Goal: Task Accomplishment & Management: Complete application form

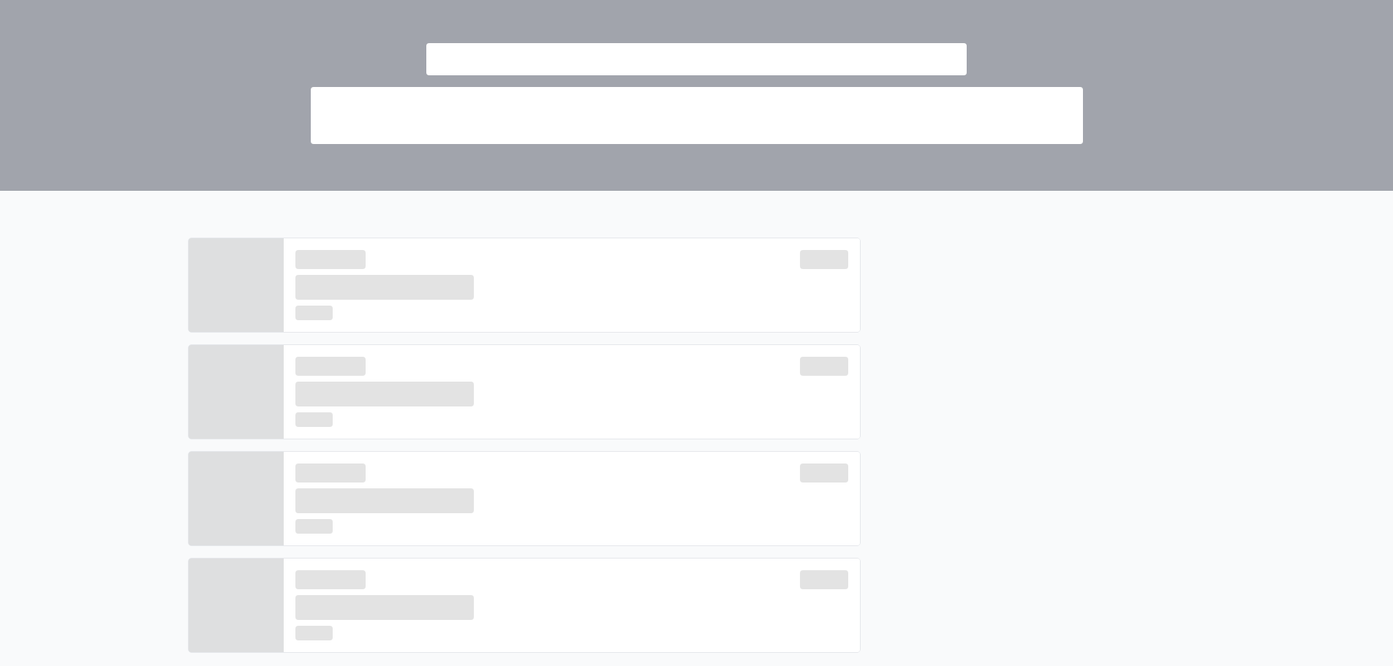
scroll to position [292, 0]
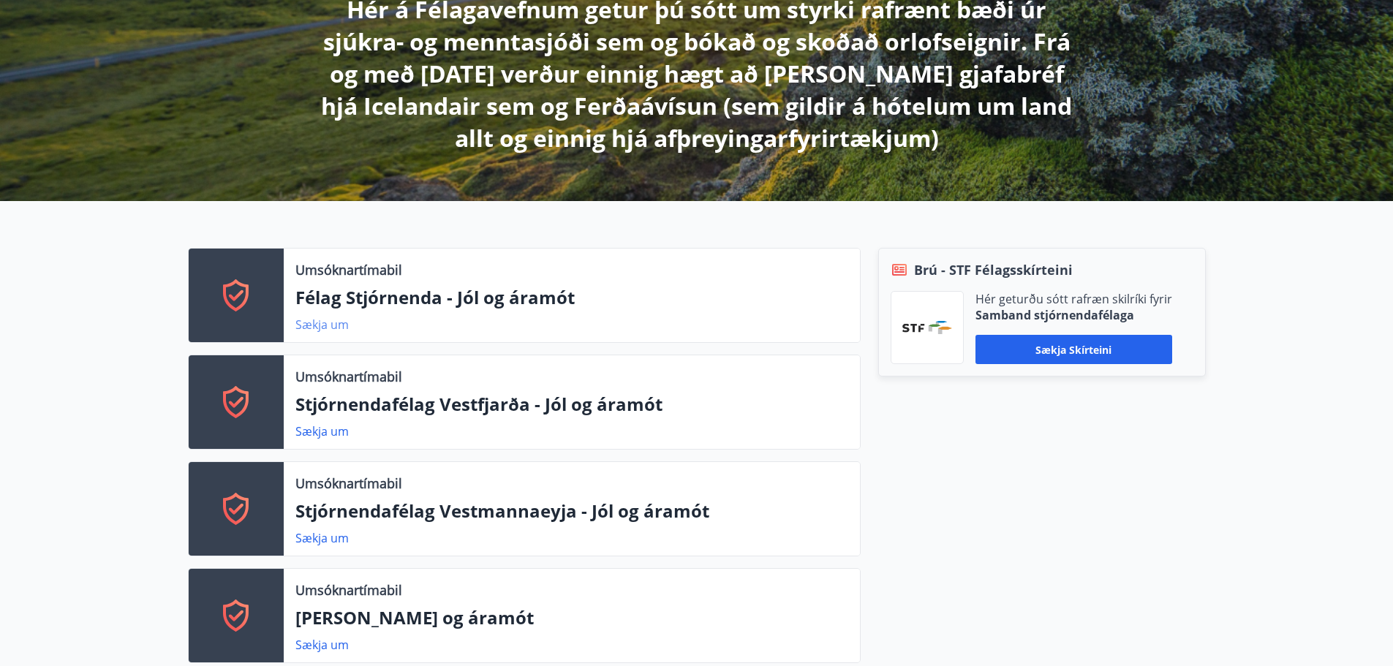
click at [333, 322] on link "Sækja um" at bounding box center [321, 325] width 53 height 16
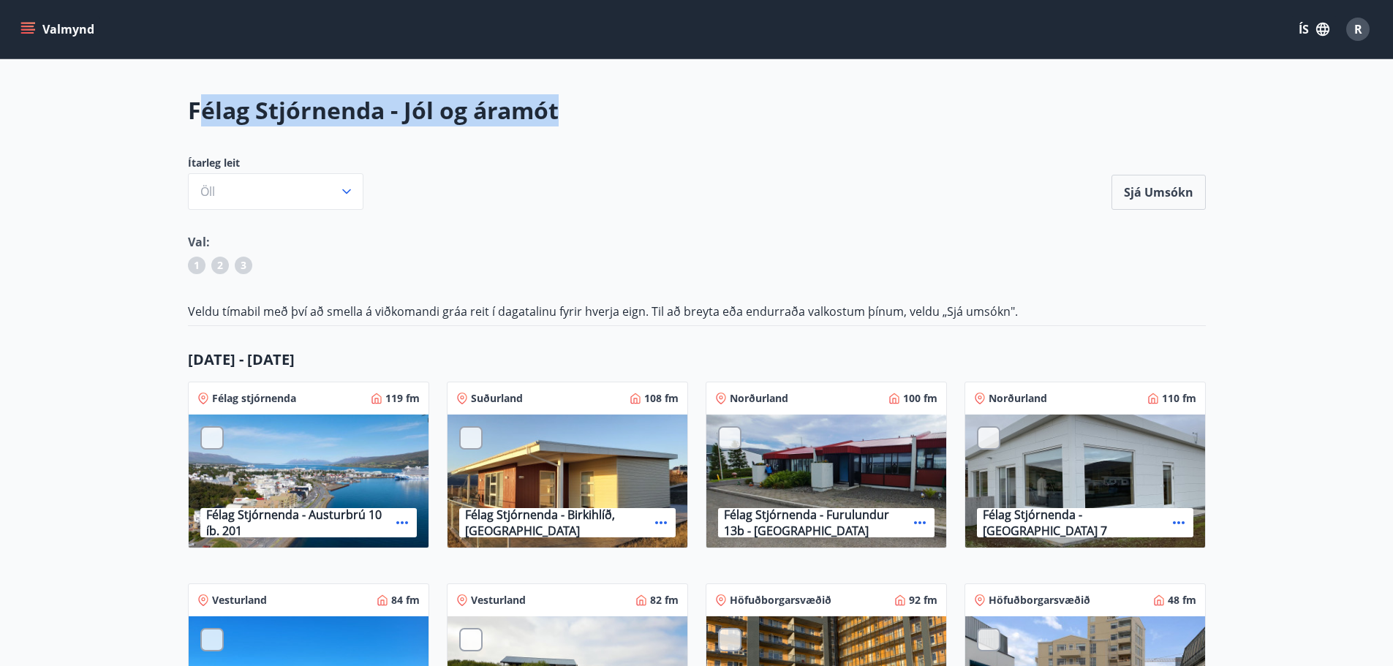
drag, startPoint x: 195, startPoint y: 113, endPoint x: 575, endPoint y: 110, distance: 379.5
click at [575, 110] on h2 "Félag Stjórnenda - Jól og áramót" at bounding box center [697, 110] width 1018 height 32
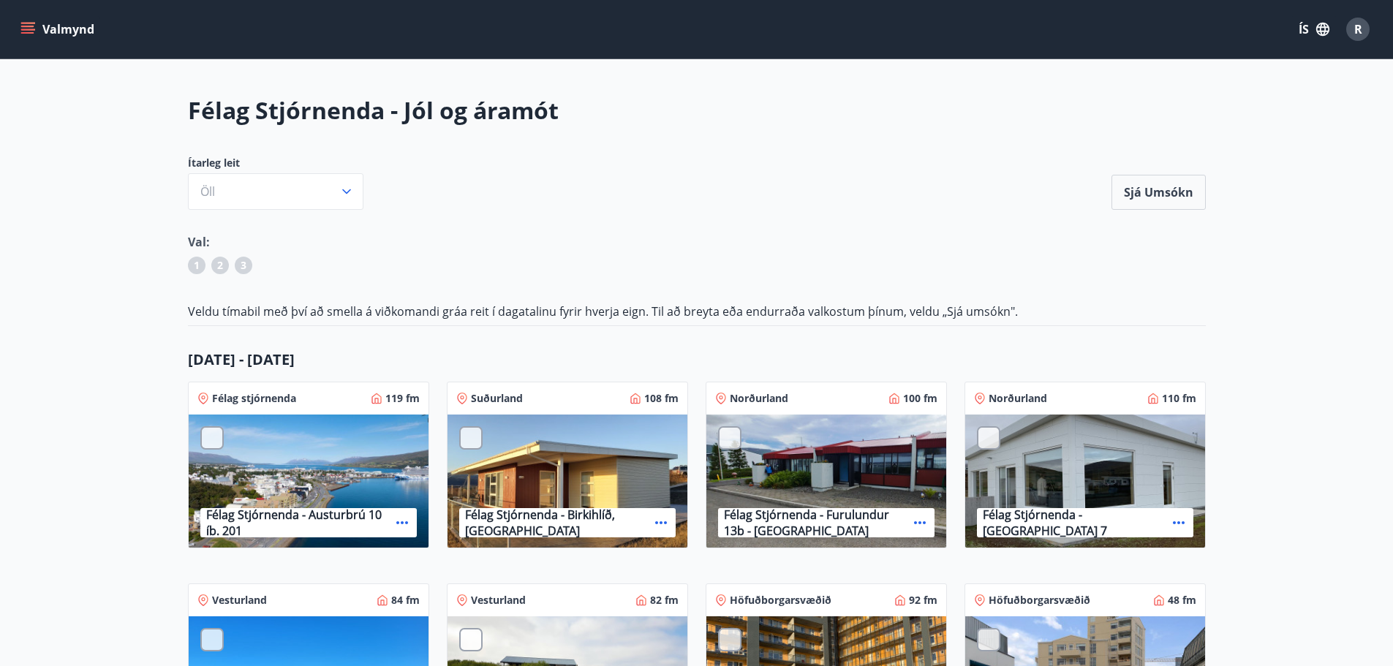
click at [465, 439] on div at bounding box center [470, 437] width 23 height 23
click at [732, 440] on div at bounding box center [729, 437] width 23 height 23
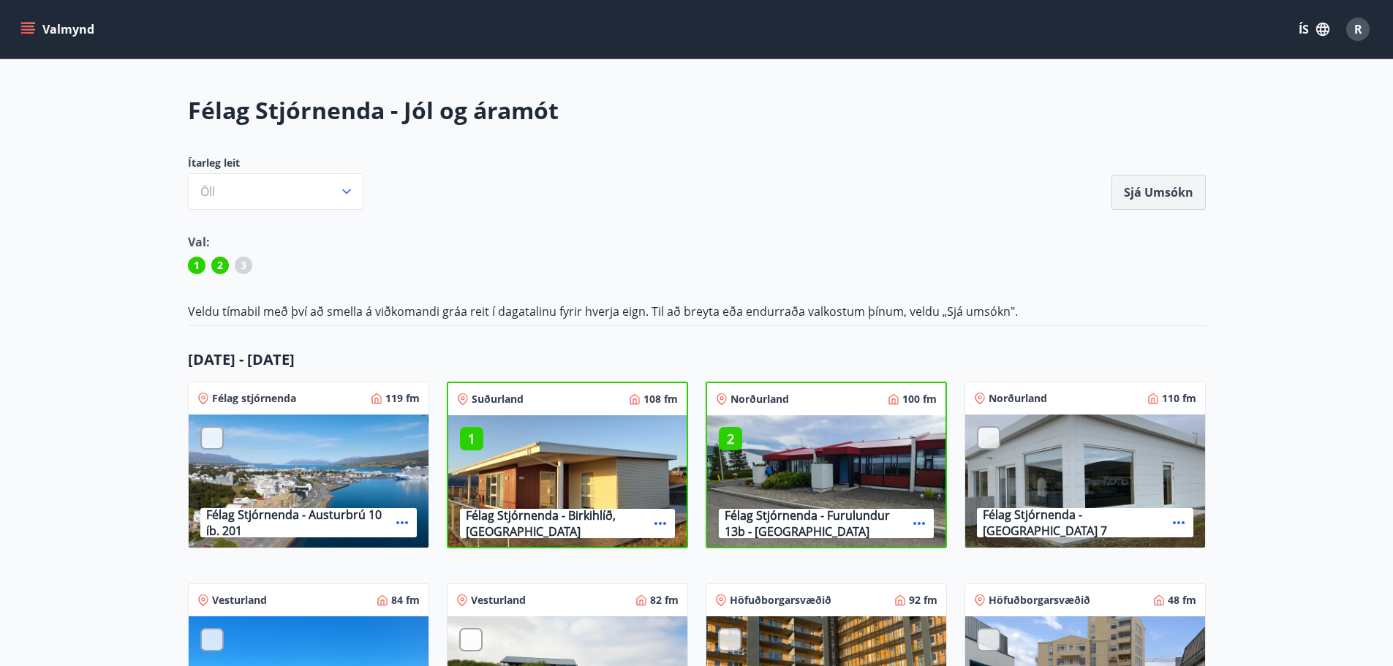
click at [1176, 200] on button "Sjá umsókn" at bounding box center [1158, 192] width 94 height 35
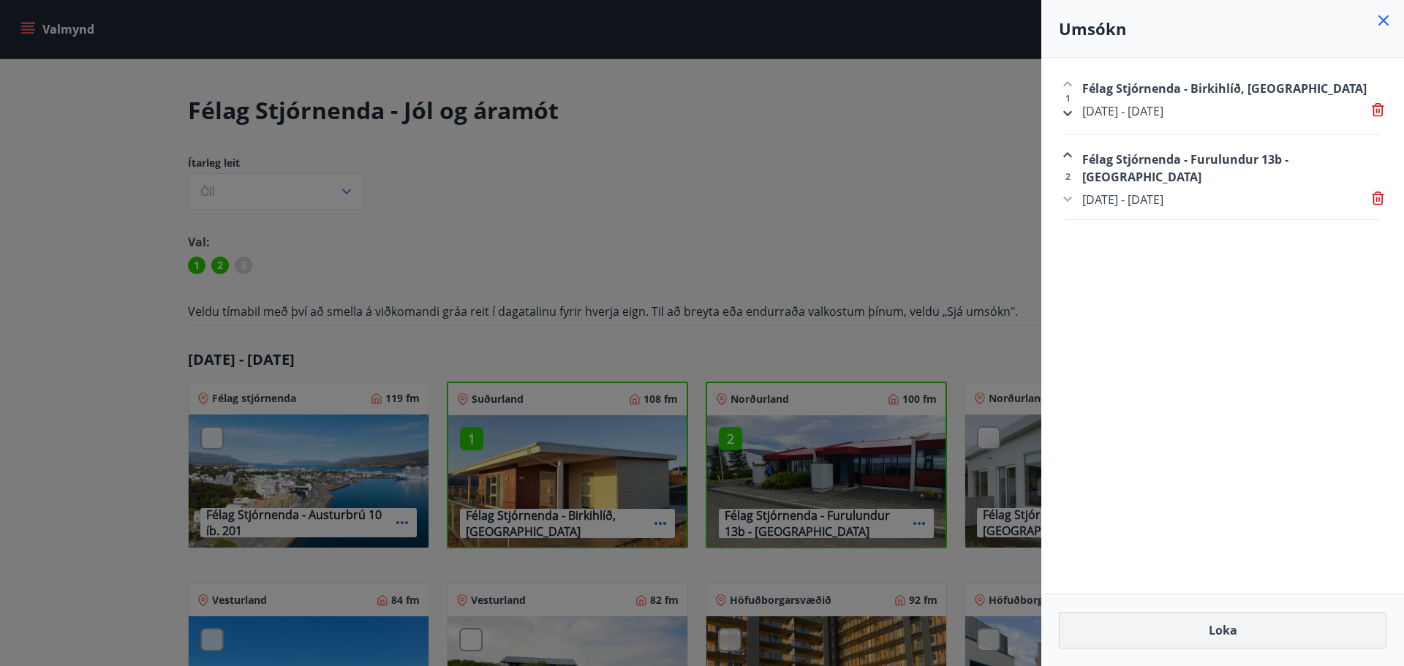
click at [1212, 621] on button "Loka" at bounding box center [1223, 630] width 328 height 37
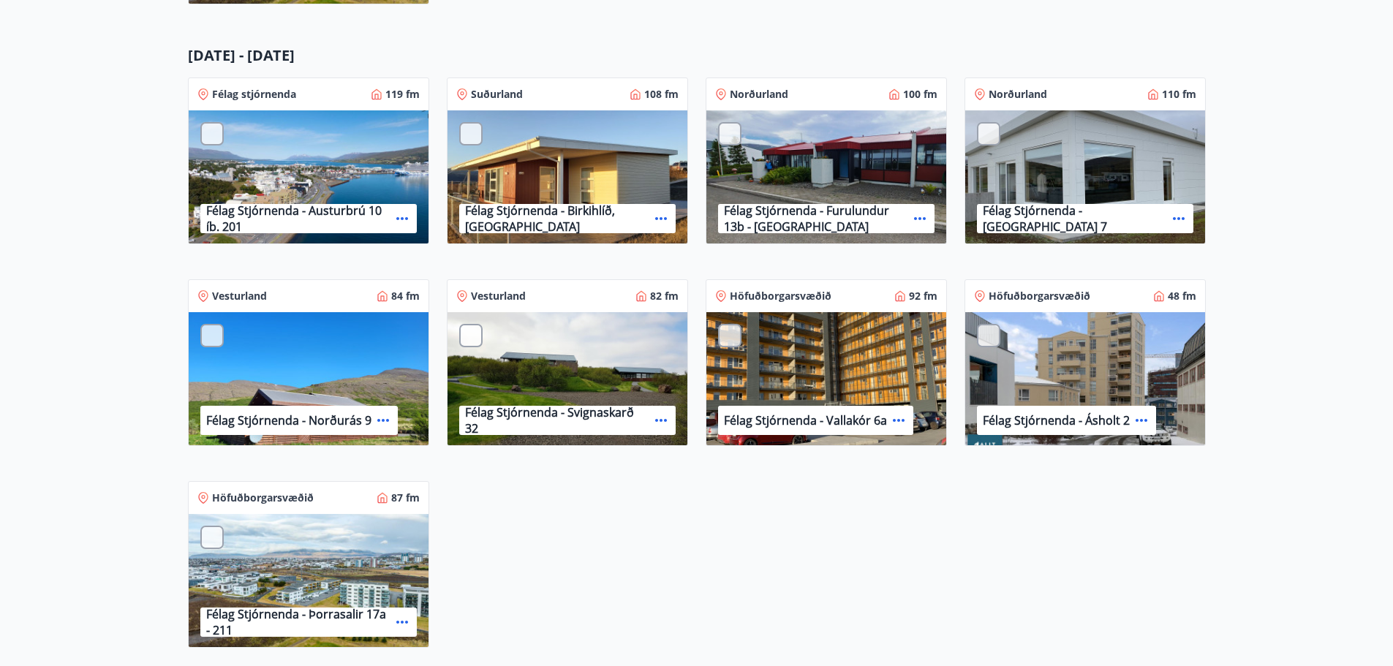
scroll to position [1194, 0]
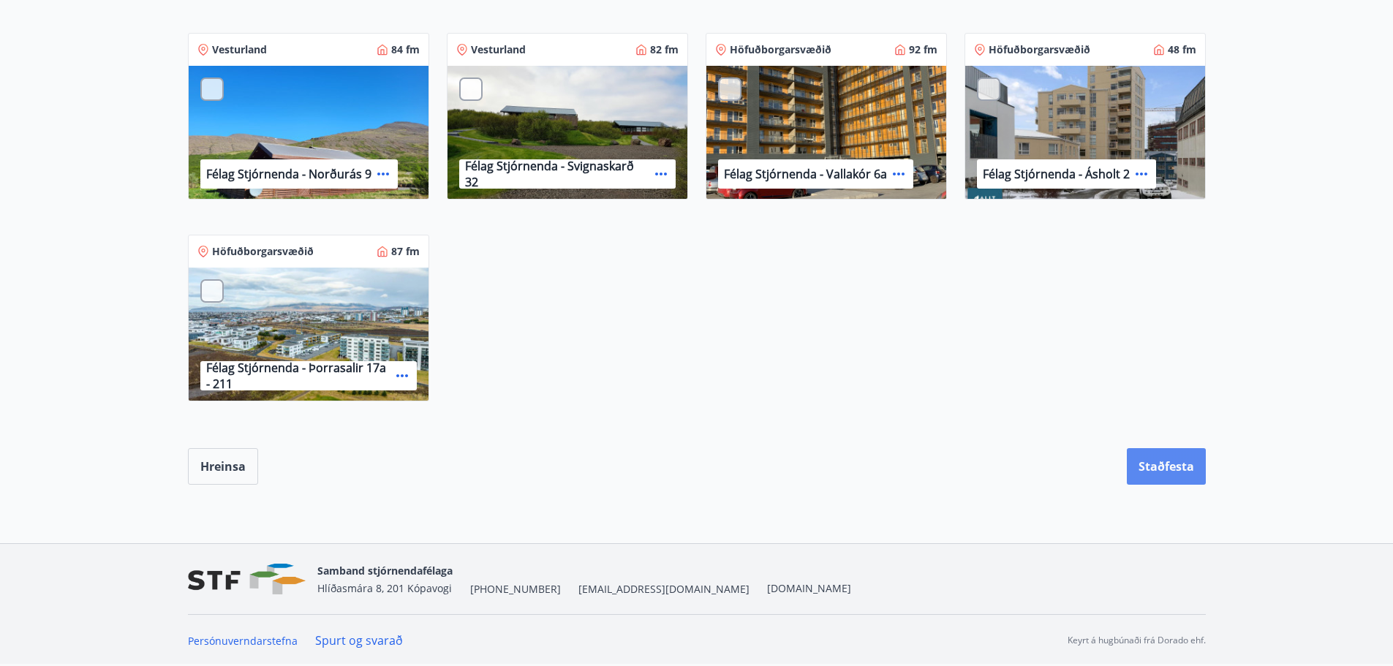
click at [1147, 463] on button "Staðfesta" at bounding box center [1166, 466] width 79 height 37
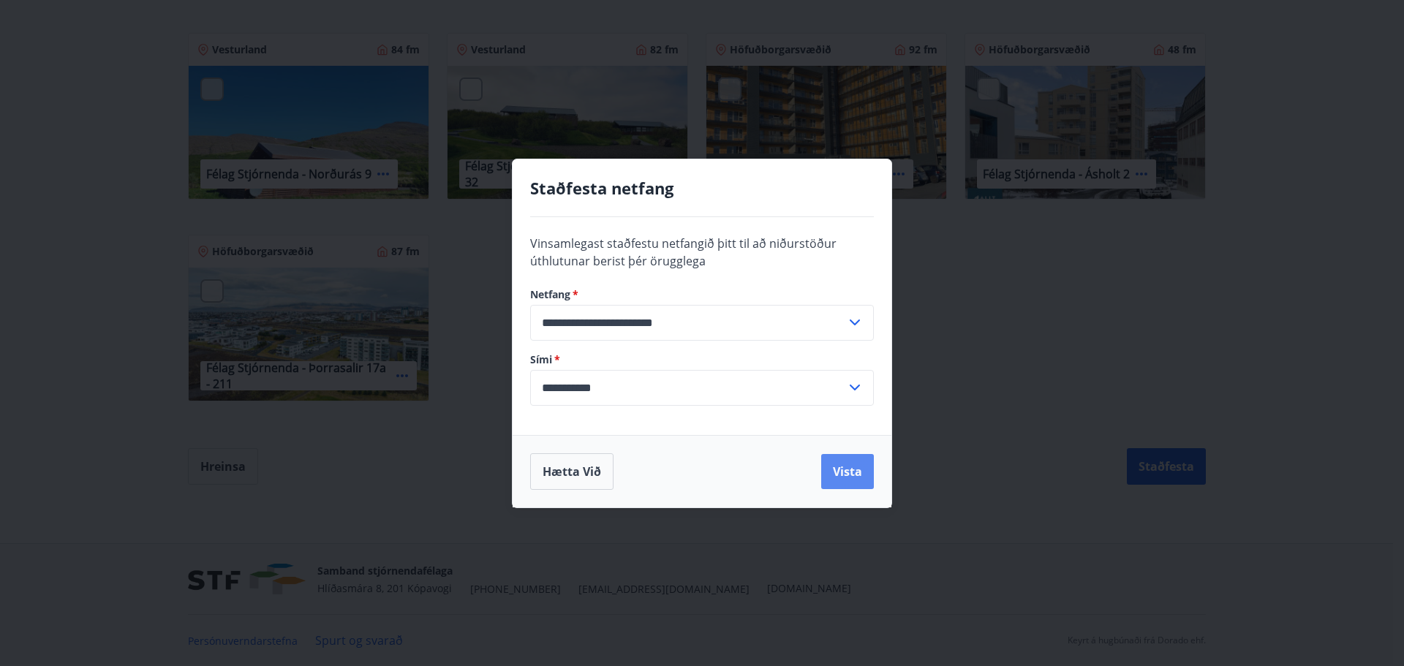
click at [852, 477] on button "Vista" at bounding box center [847, 471] width 53 height 35
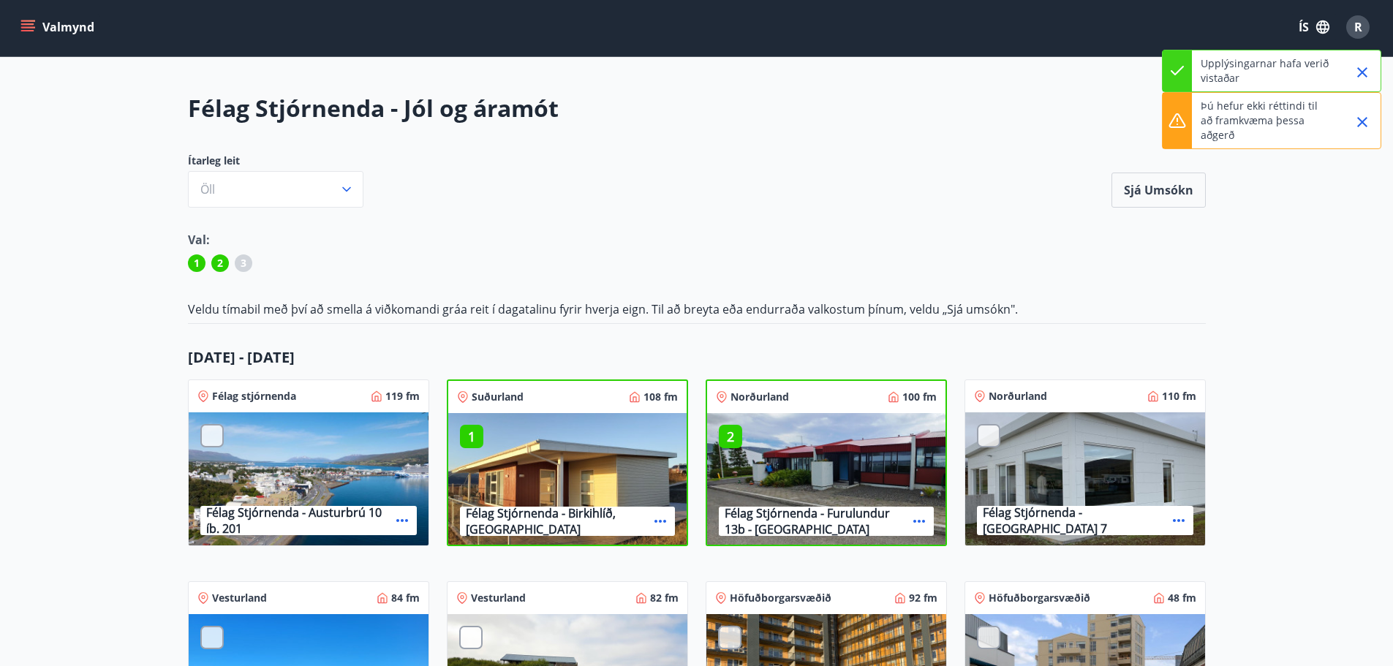
scroll to position [0, 0]
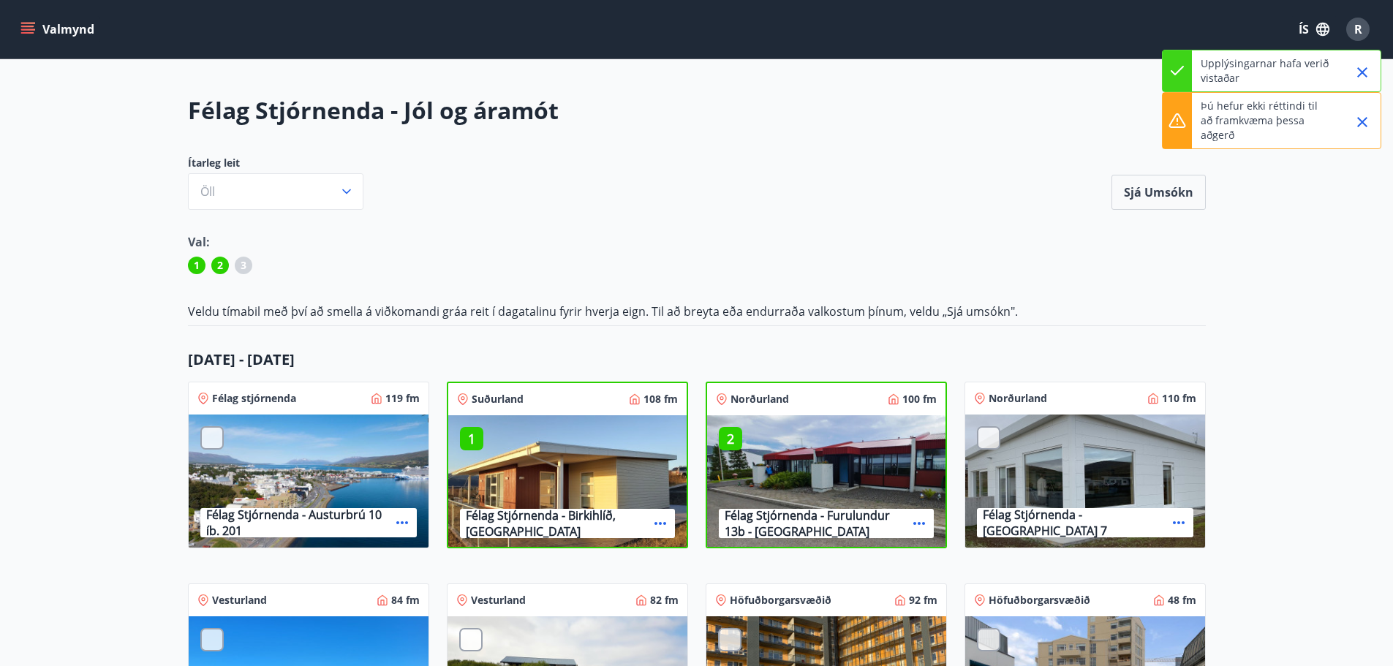
click at [752, 439] on div "2 Félag Stjórnenda - Furulundur 13b - Akureyri" at bounding box center [826, 482] width 238 height 135
click at [735, 442] on p "2" at bounding box center [730, 438] width 23 height 19
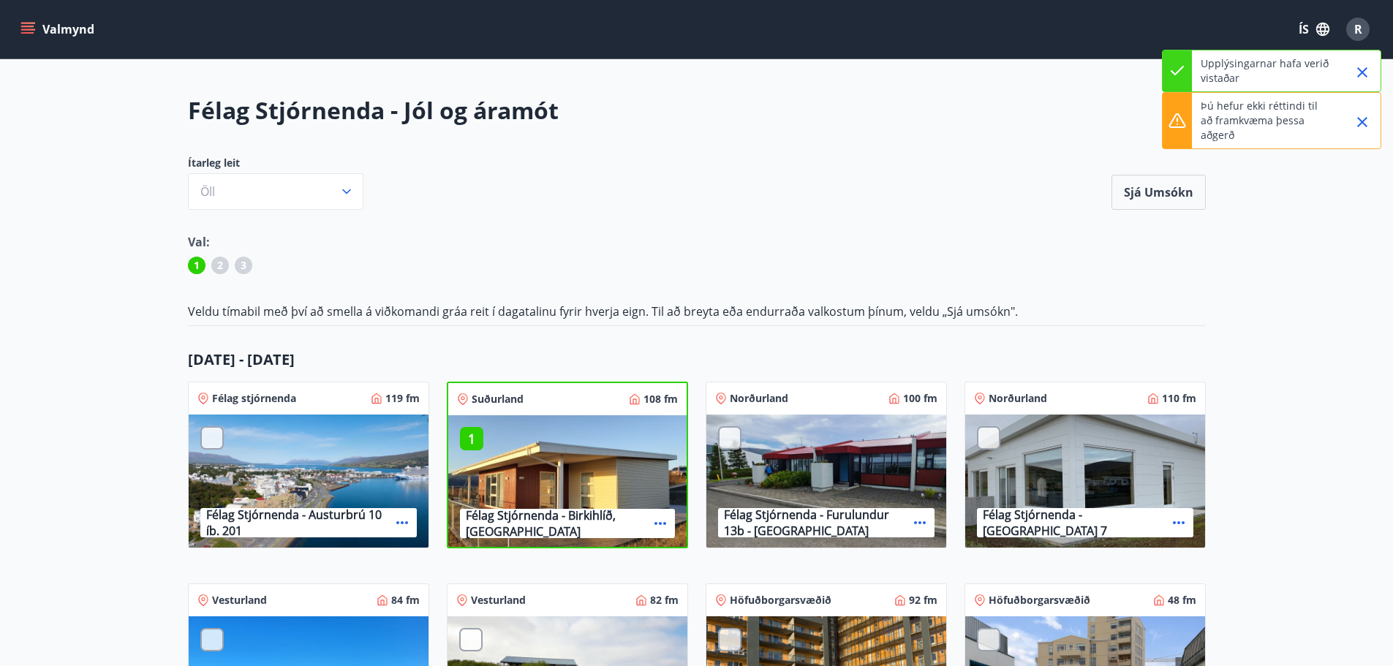
click at [495, 425] on div "1 Félag Stjórnenda - Birkihlíð, Brekkuheiði" at bounding box center [567, 482] width 238 height 135
click at [469, 435] on p "1" at bounding box center [471, 438] width 23 height 19
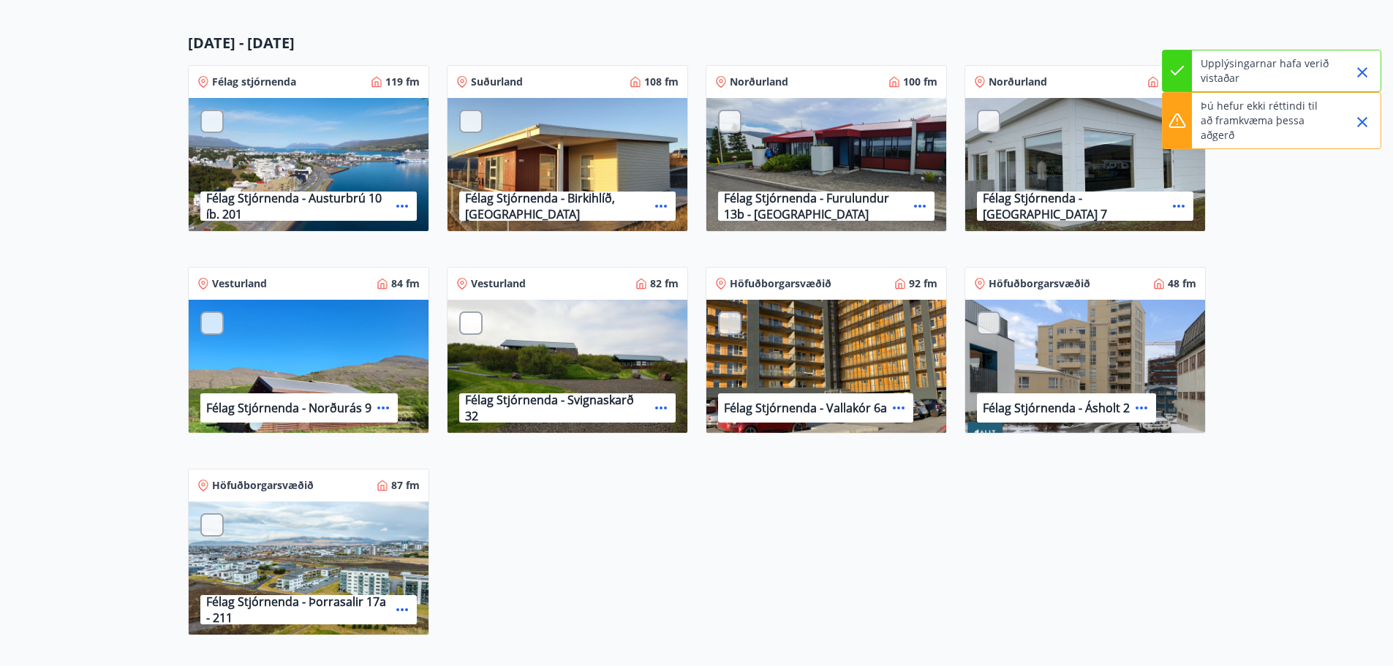
scroll to position [1194, 0]
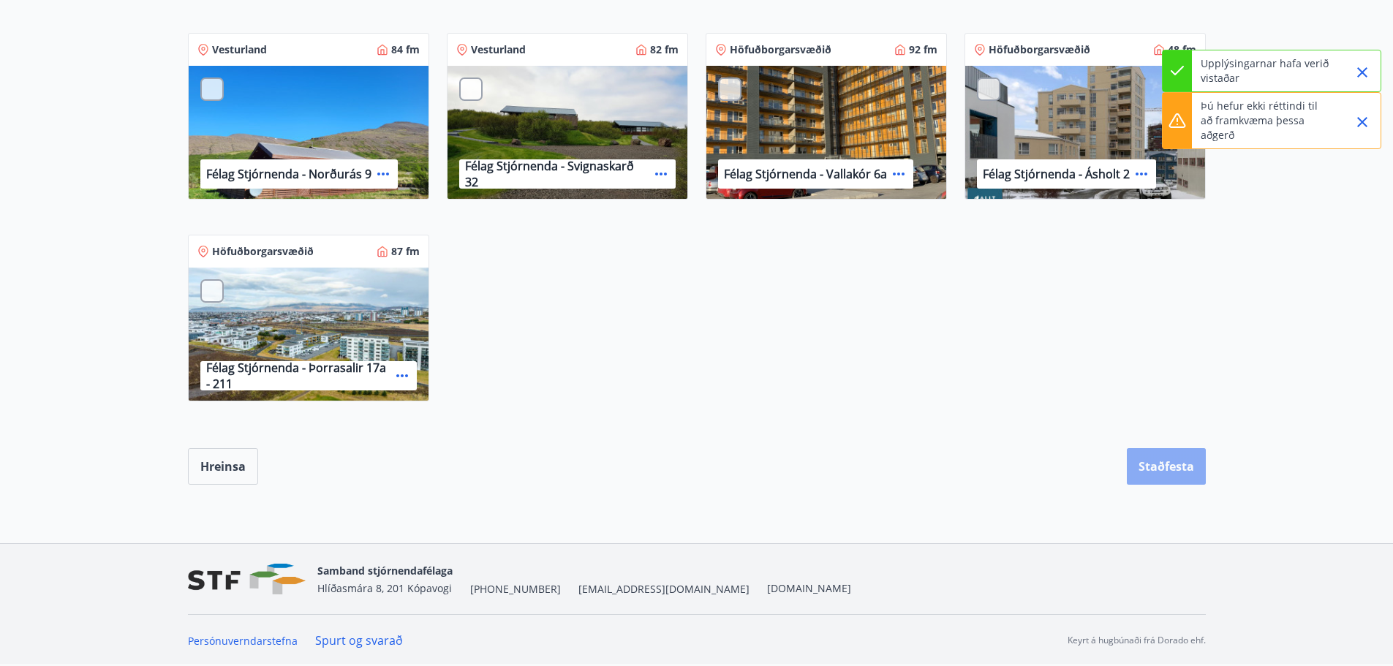
click at [1169, 467] on button "Staðfesta" at bounding box center [1166, 466] width 79 height 37
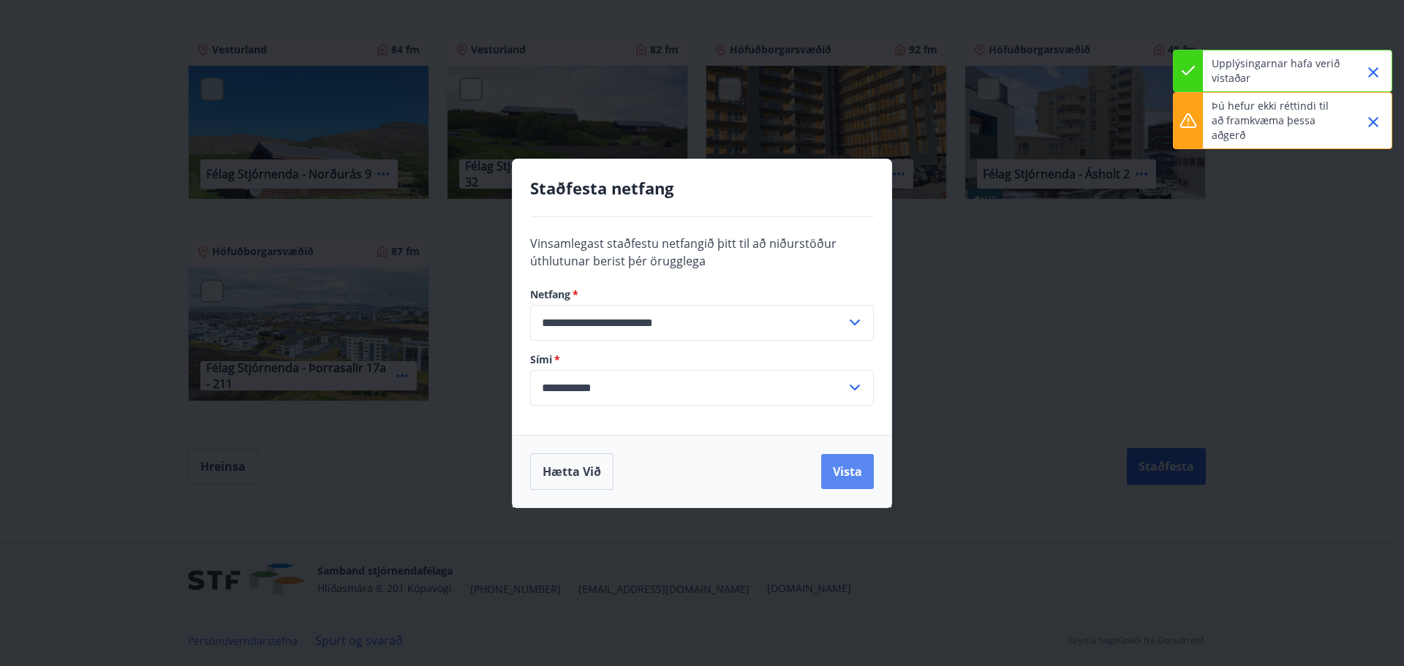
click at [848, 476] on button "Vista" at bounding box center [847, 471] width 53 height 35
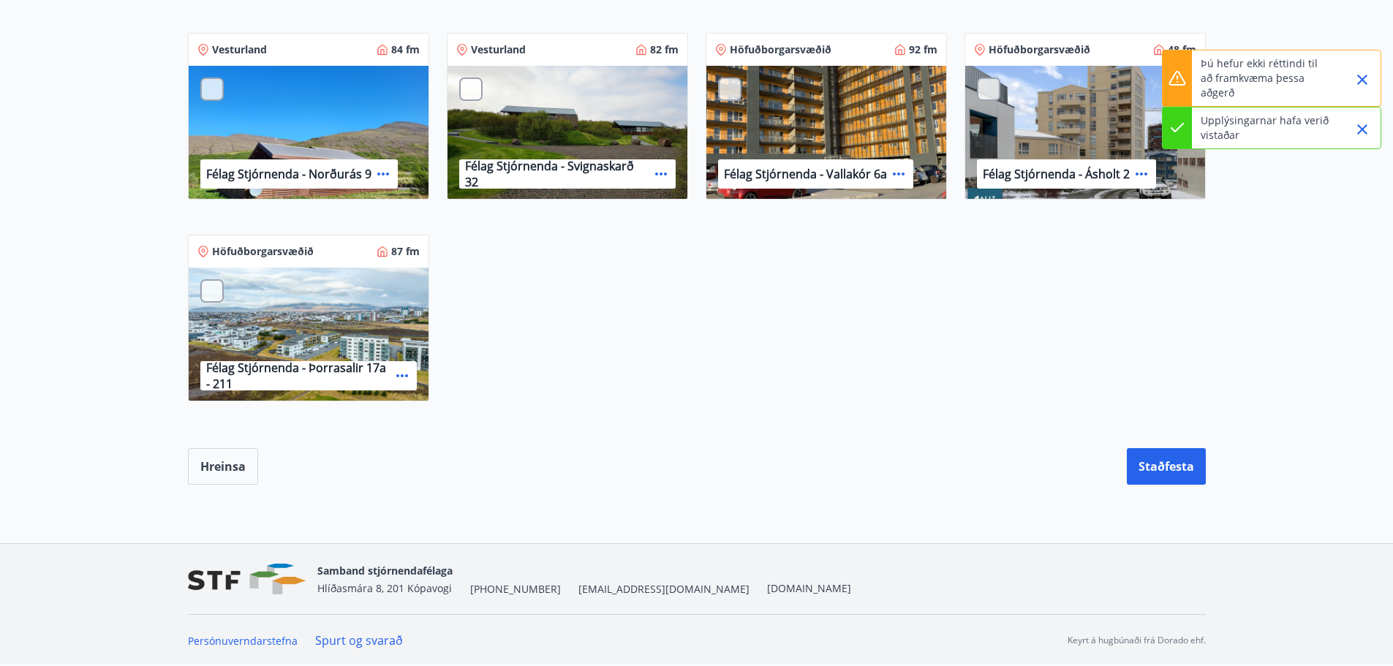
click at [1361, 121] on icon "Close" at bounding box center [1362, 130] width 18 height 18
click at [1367, 78] on icon "Close" at bounding box center [1362, 80] width 18 height 18
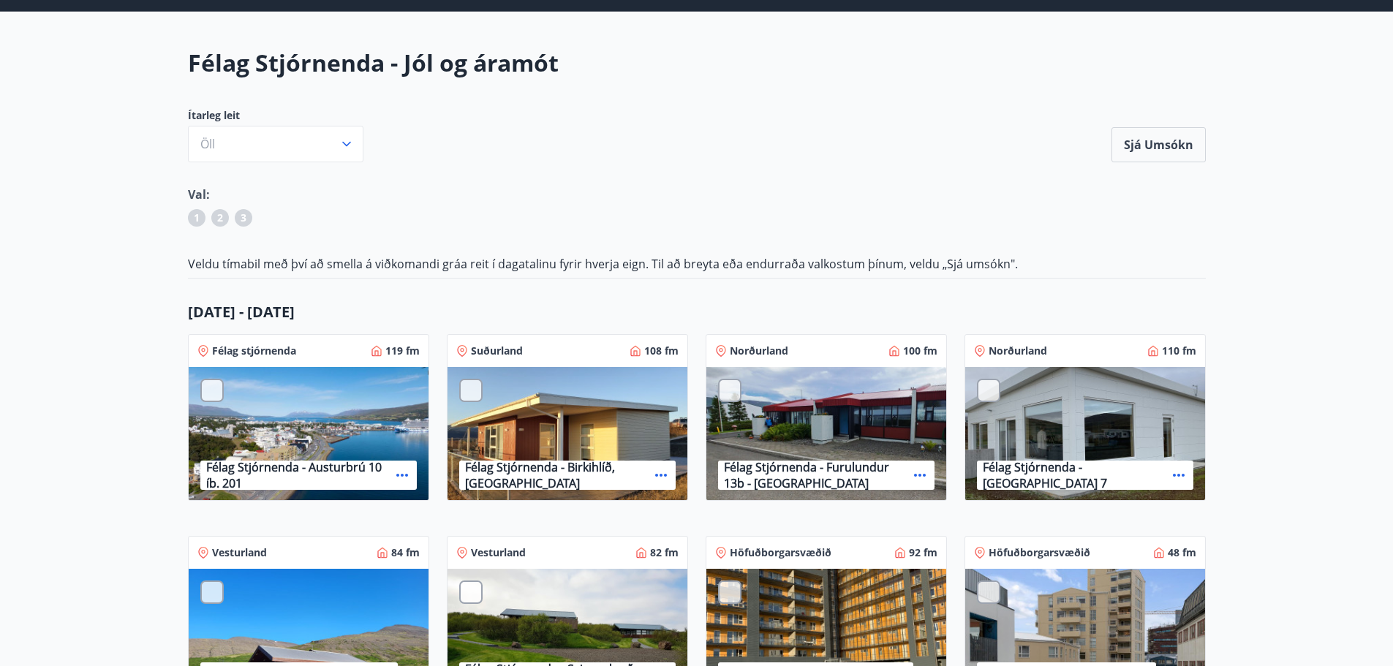
scroll to position [0, 0]
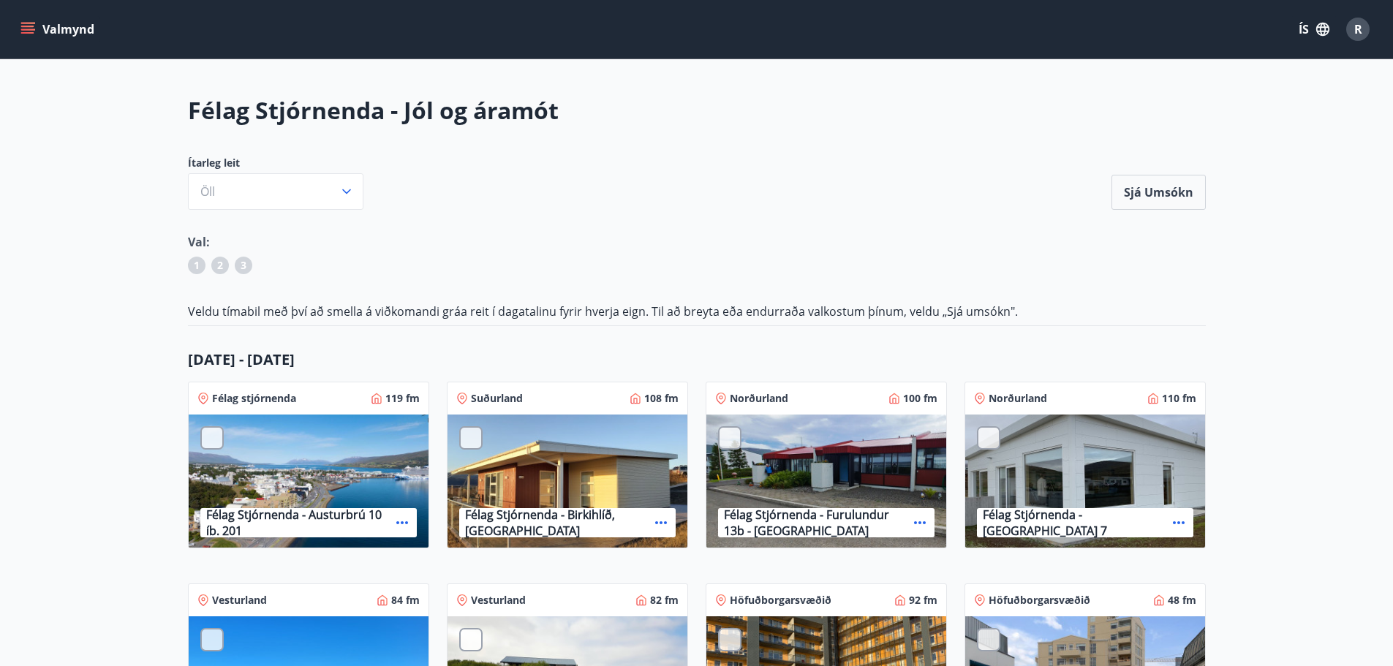
click at [265, 108] on h2 "Félag Stjórnenda - Jól og áramót" at bounding box center [697, 110] width 1018 height 32
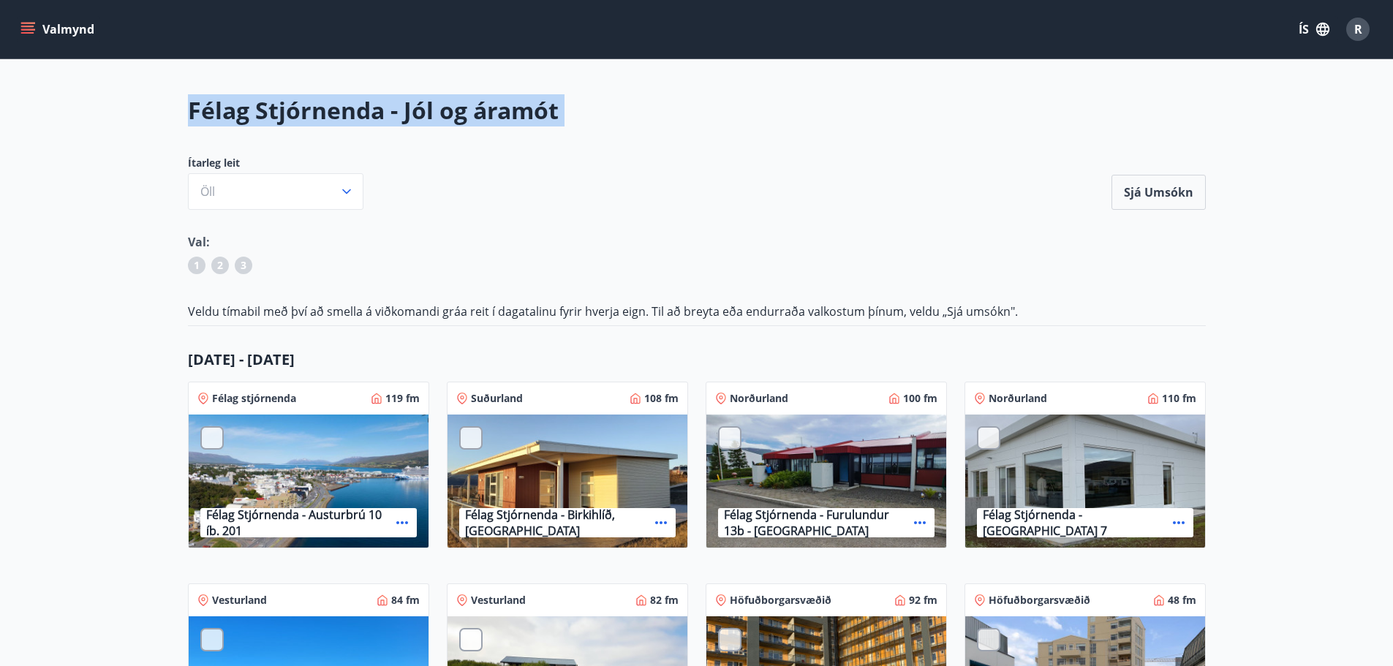
click at [265, 108] on h2 "Félag Stjórnenda - Jól og áramót" at bounding box center [697, 110] width 1018 height 32
drag, startPoint x: 559, startPoint y: 113, endPoint x: 150, endPoint y: 117, distance: 408.8
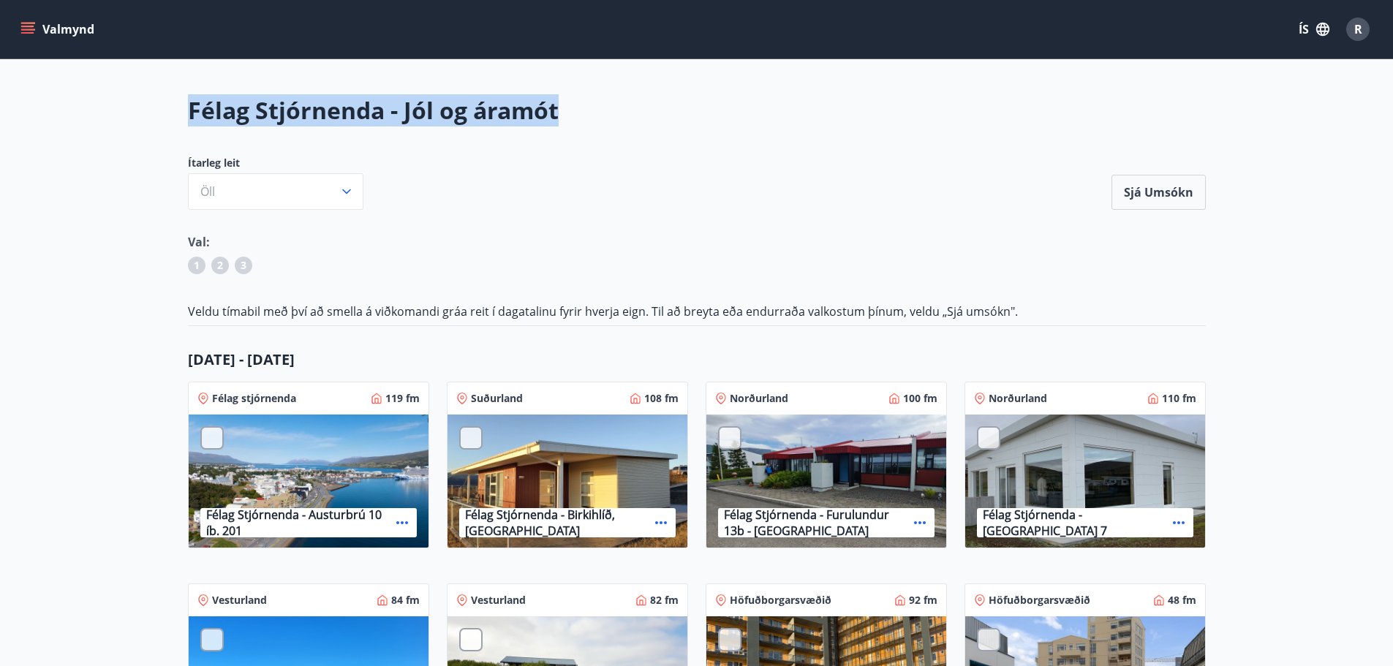
drag, startPoint x: 190, startPoint y: 107, endPoint x: 628, endPoint y: 99, distance: 438.1
click at [628, 99] on h2 "Félag Stjórnenda - Jól og áramót" at bounding box center [697, 110] width 1018 height 32
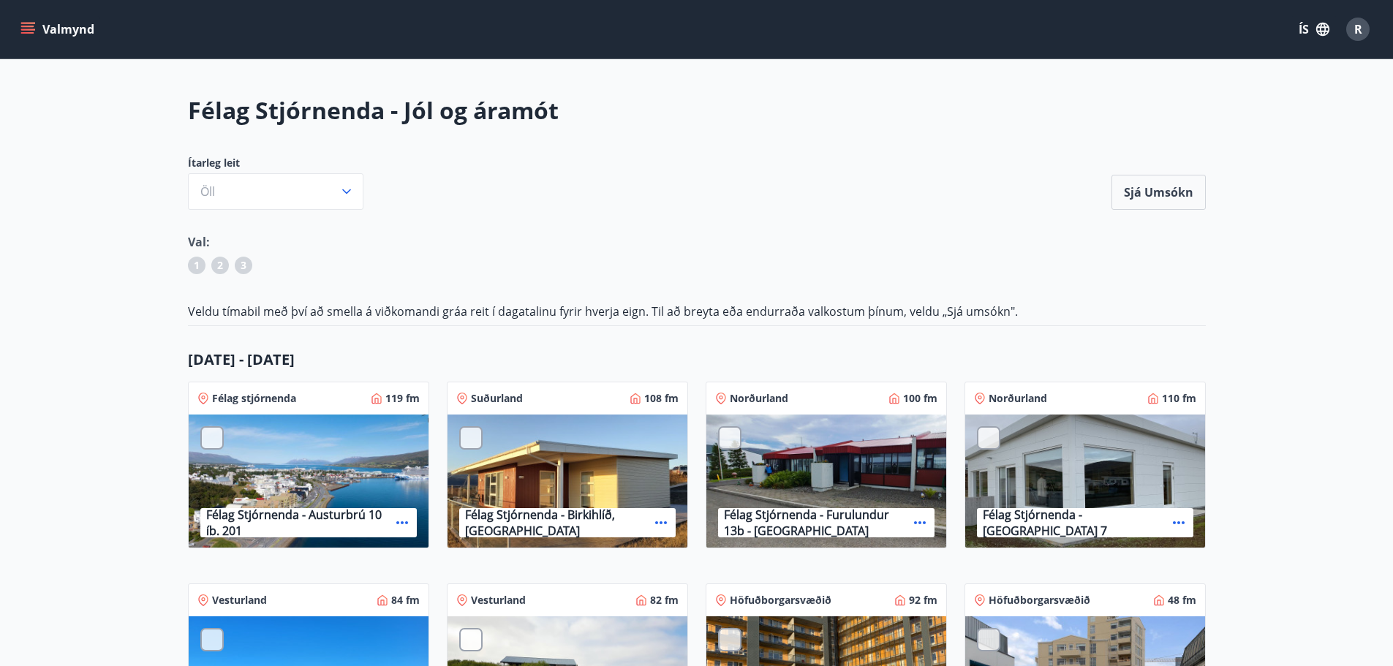
click at [659, 156] on div "Ítarleg leit Öll Sjá umsókn" at bounding box center [697, 183] width 1018 height 54
click at [58, 28] on button "Valmynd" at bounding box center [59, 29] width 83 height 26
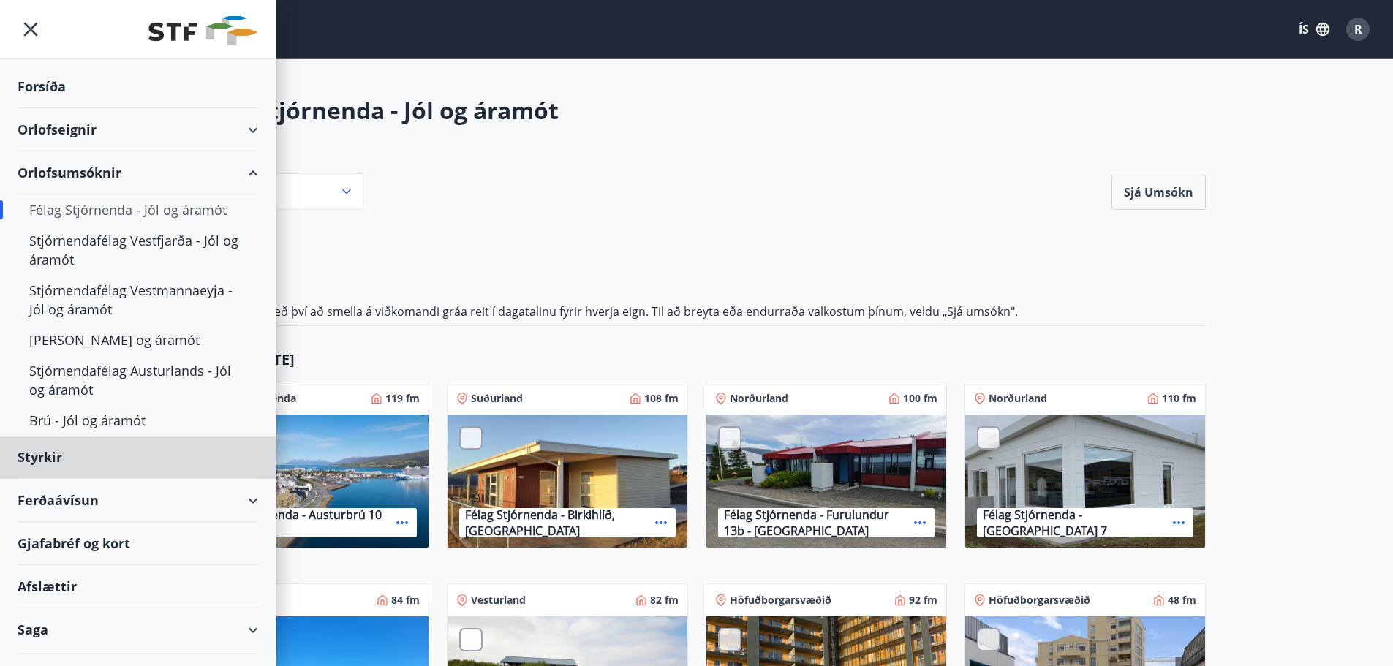
click at [48, 78] on div "Forsíða" at bounding box center [138, 86] width 241 height 43
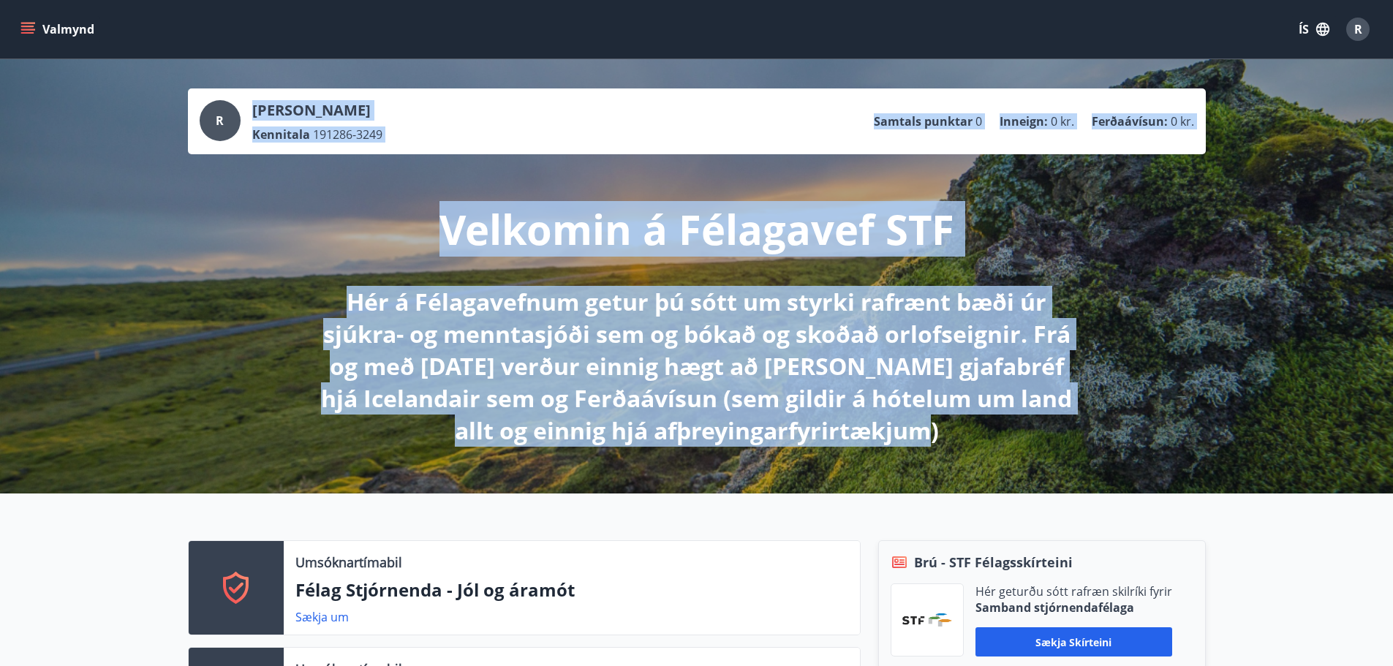
drag, startPoint x: 948, startPoint y: 437, endPoint x: 545, endPoint y: 285, distance: 430.6
click at [275, 300] on div "R Ragnhildur Þóra Hafsteinsdótti Kennitala 191286-3249 Samtals punktar 0 Inneig…" at bounding box center [696, 276] width 1393 height 434
click at [552, 284] on div "Velkomin á Félagavef STF Hér á Félagavefnum getur þú sótt um styrki rafrænt bæð…" at bounding box center [696, 300] width 819 height 292
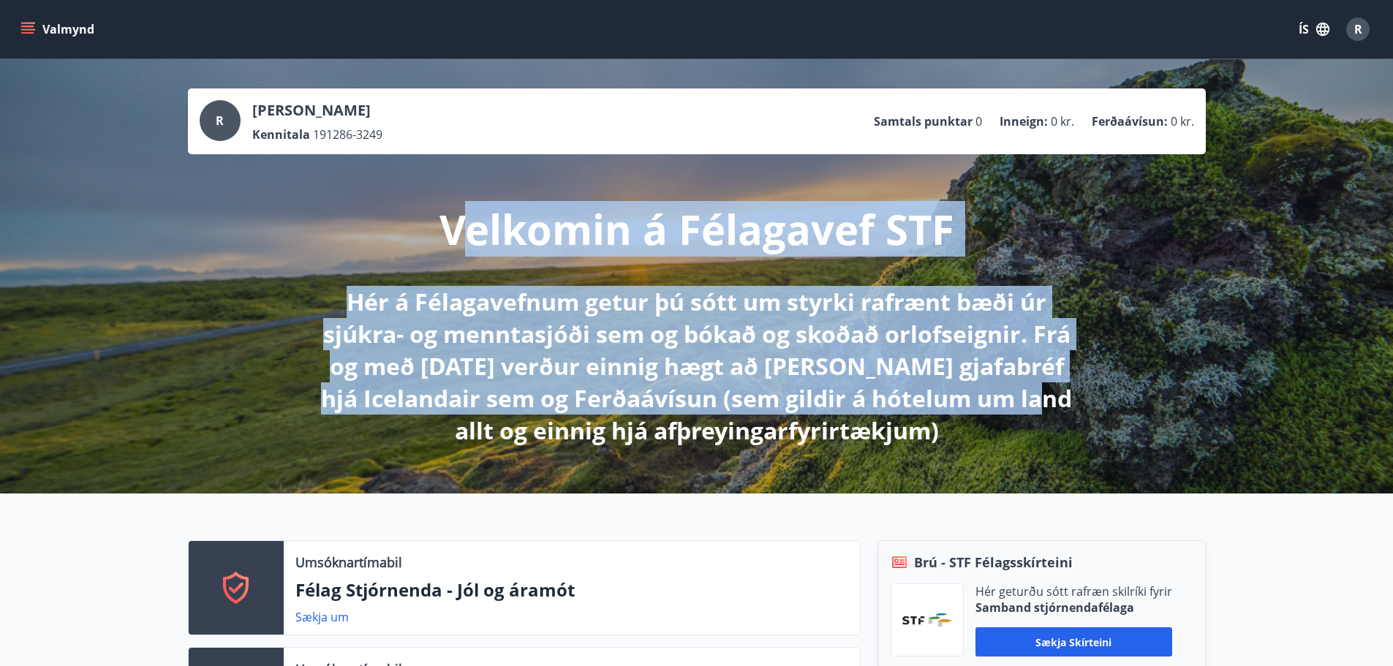
drag, startPoint x: 456, startPoint y: 222, endPoint x: 1021, endPoint y: 396, distance: 590.9
click at [1021, 396] on div "Velkomin á Félagavef STF Hér á Félagavefnum getur þú sótt um styrki rafrænt bæð…" at bounding box center [696, 300] width 819 height 292
click at [632, 385] on p "Hér á Félagavefnum getur þú sótt um styrki rafrænt bæði úr sjúkra- og menntasjó…" at bounding box center [697, 366] width 772 height 161
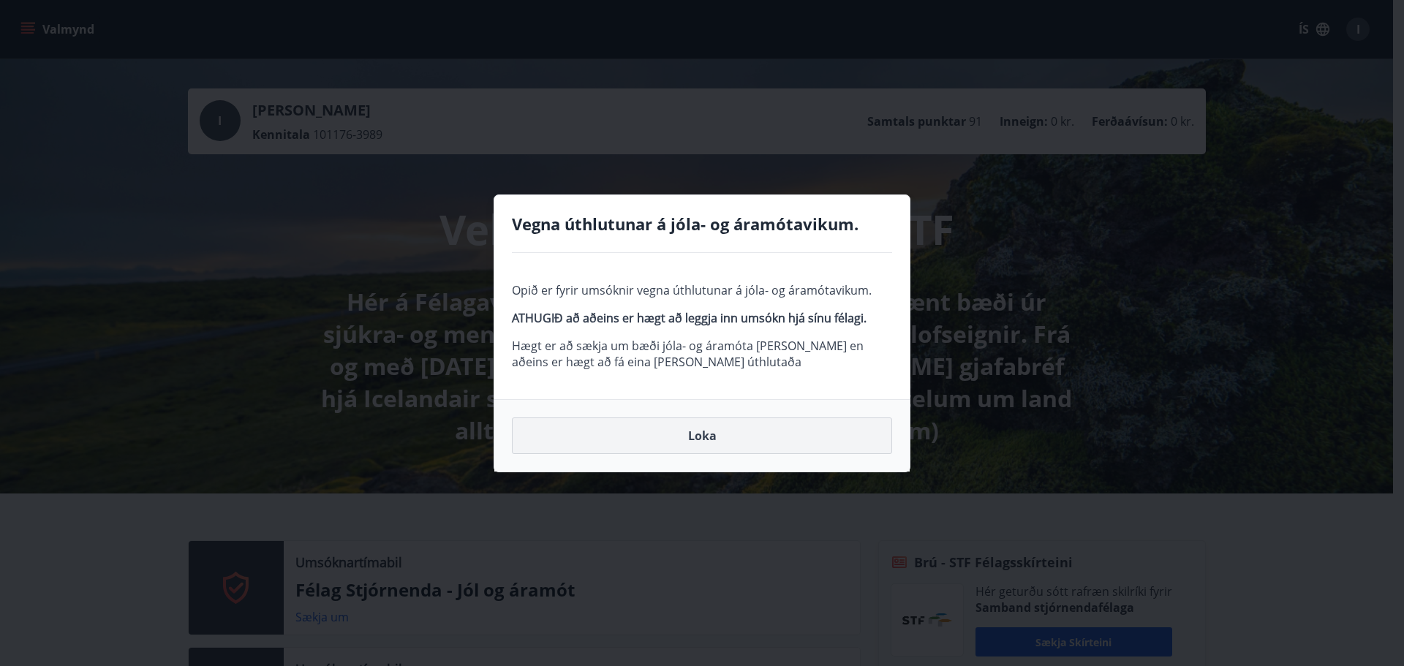
click at [815, 434] on button "Loka" at bounding box center [702, 436] width 380 height 37
